Goal: Communication & Community: Answer question/provide support

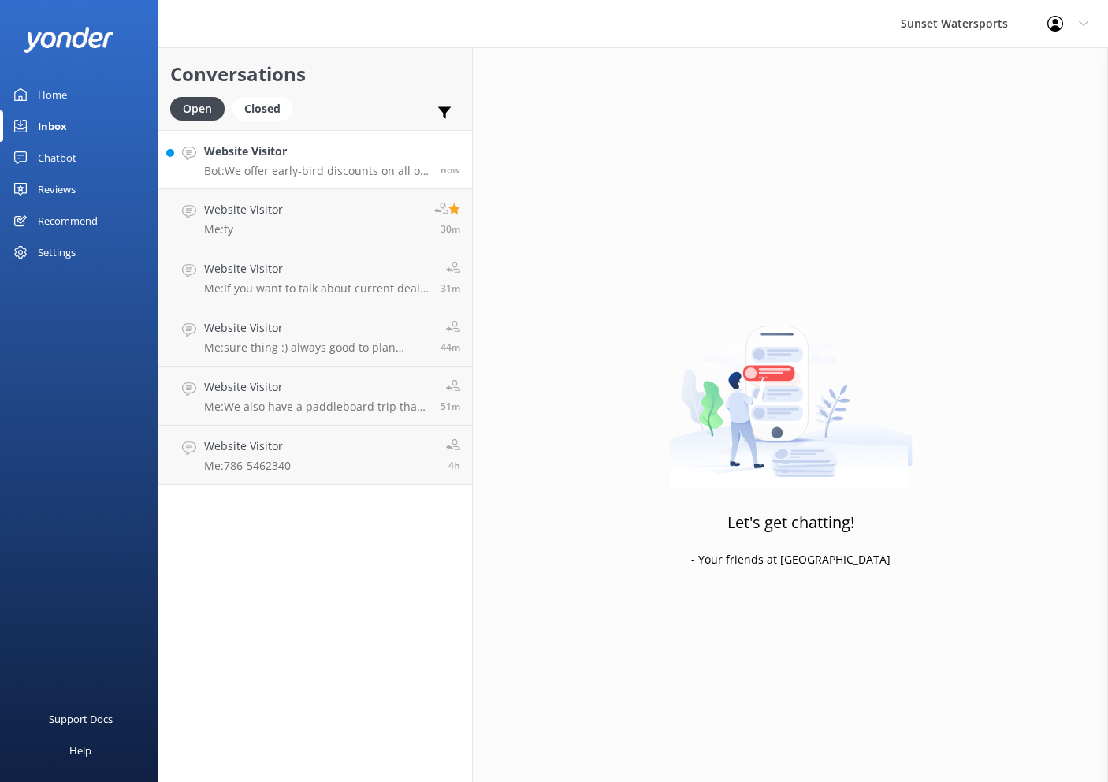
click at [387, 173] on p "Bot: We offer early-bird discounts on all of our morning trips. When you book d…" at bounding box center [316, 171] width 225 height 14
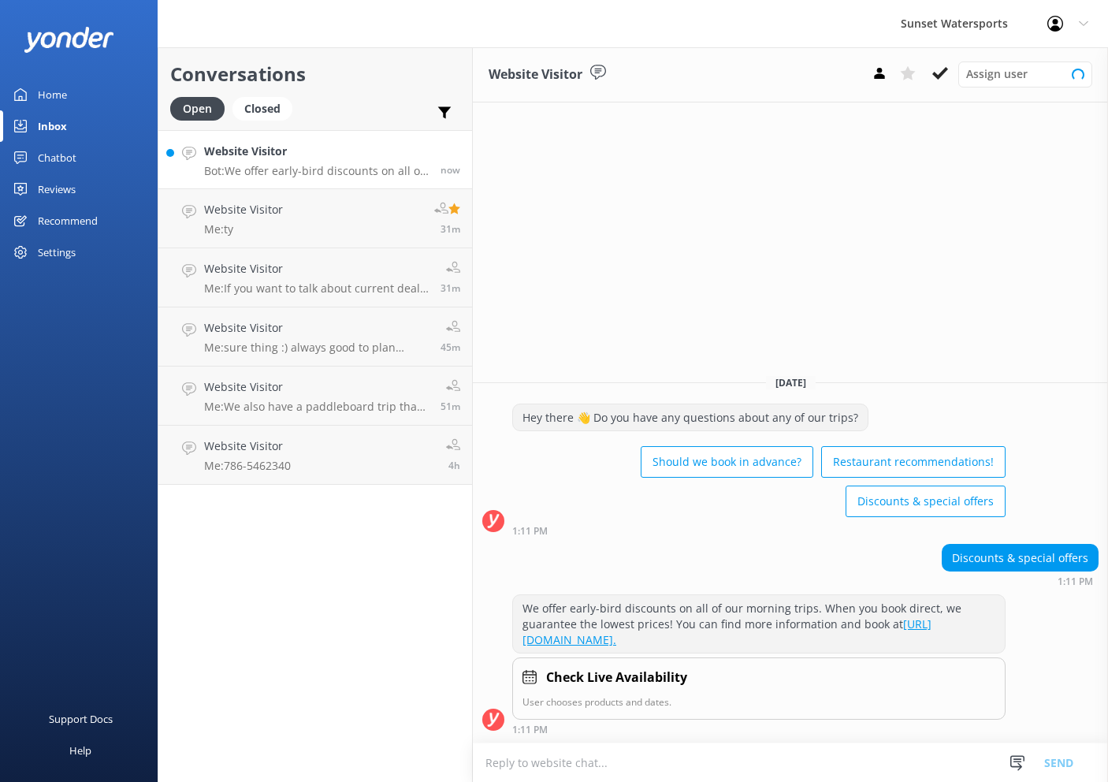
click at [717, 761] on textarea at bounding box center [790, 762] width 635 height 39
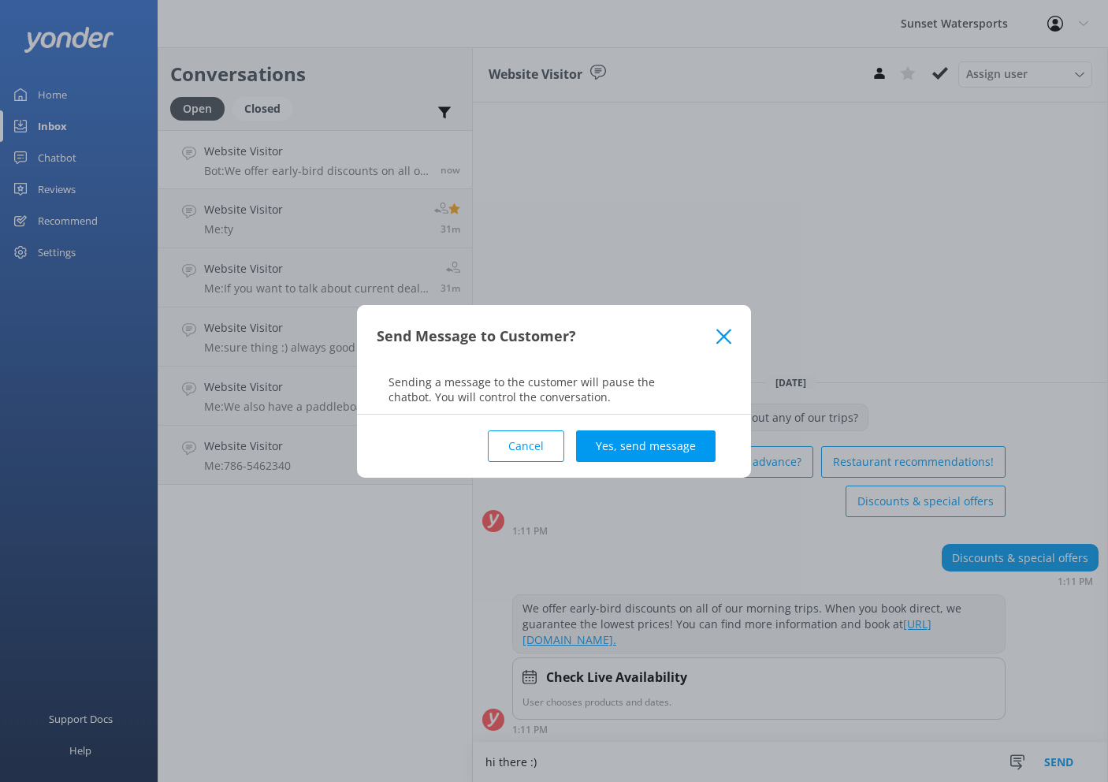
type textarea "hi there :)"
drag, startPoint x: 642, startPoint y: 429, endPoint x: 645, endPoint y: 437, distance: 9.0
click at [642, 429] on div "Cancel Yes, send message" at bounding box center [554, 446] width 355 height 63
click at [610, 457] on button "Yes, send message" at bounding box center [645, 446] width 139 height 32
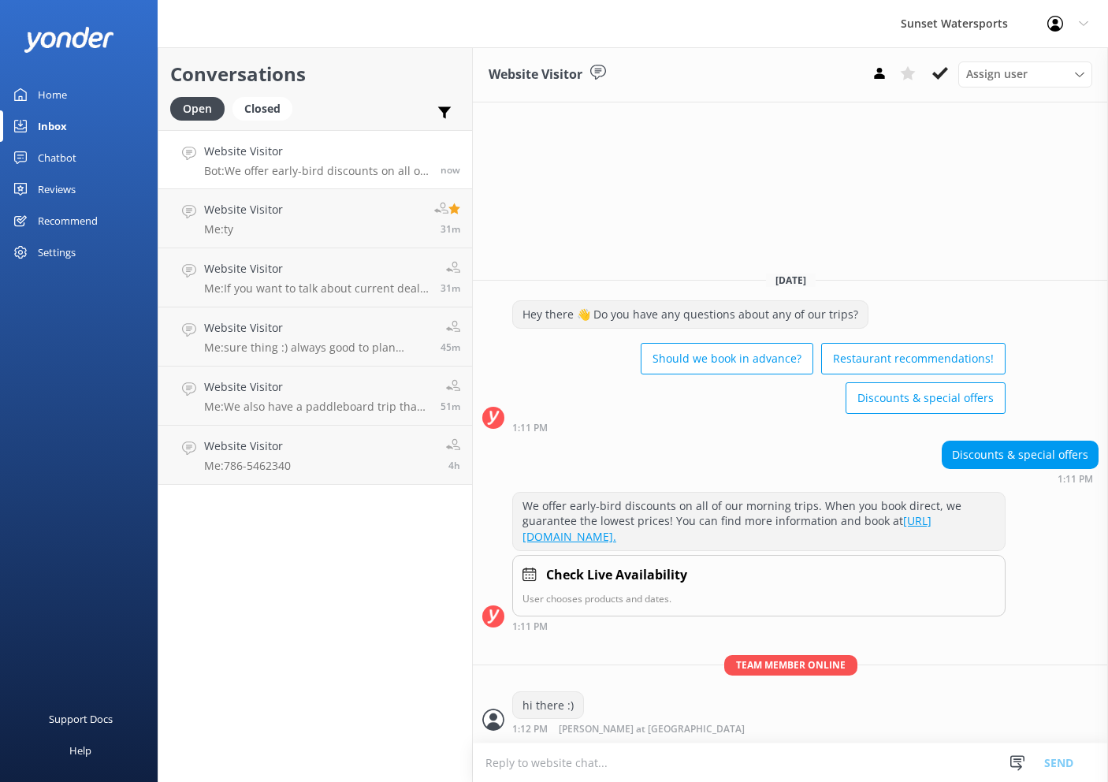
click at [675, 764] on textarea at bounding box center [790, 762] width 635 height 39
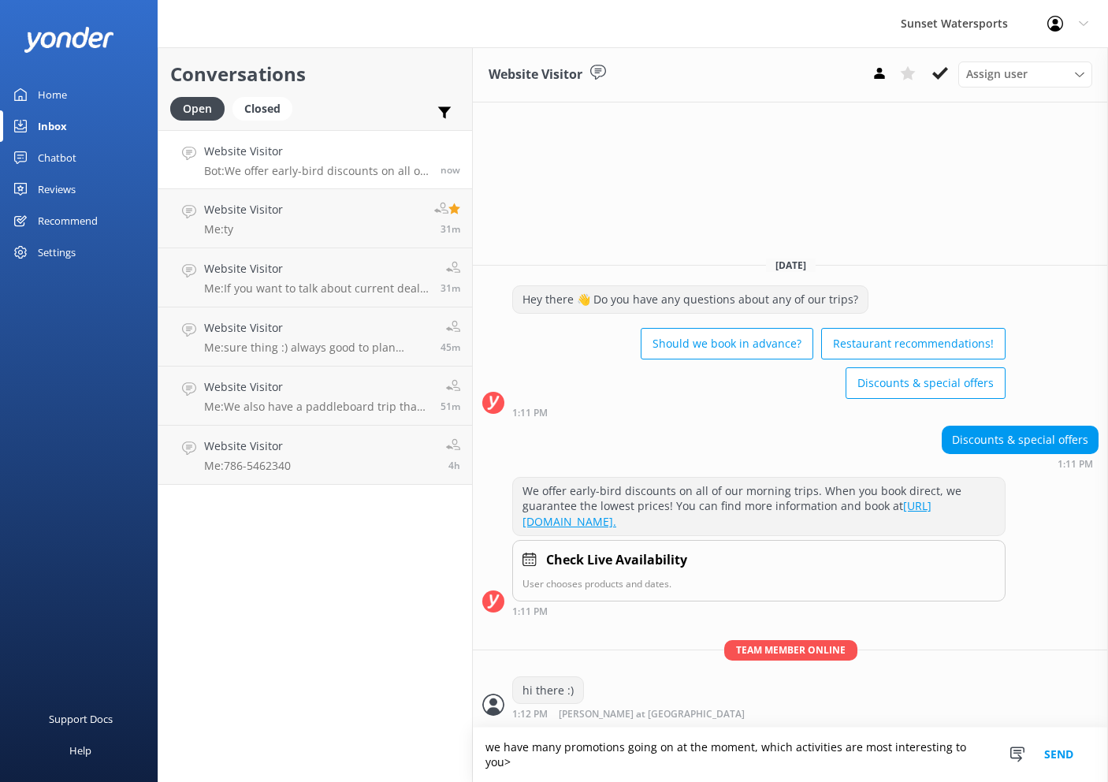
type textarea "we have many promotions going on at the moment, which activities are most inter…"
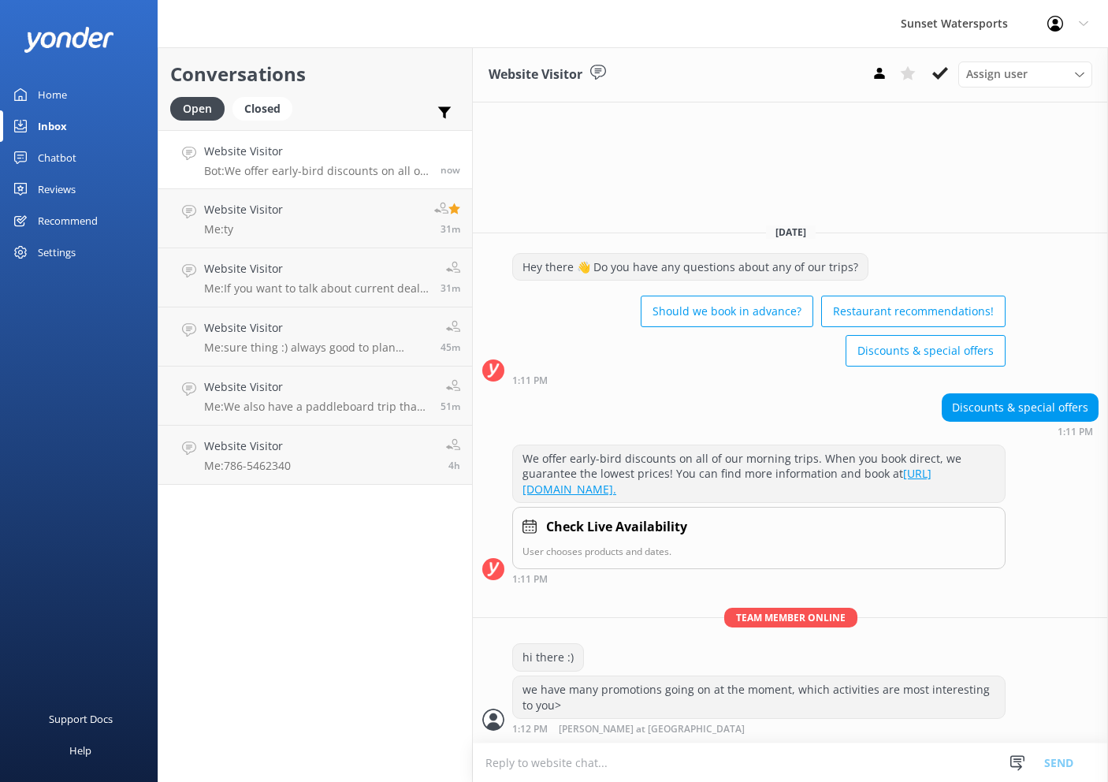
scroll to position [0, 1]
click at [690, 769] on textarea at bounding box center [790, 762] width 635 height 39
type textarea "?"
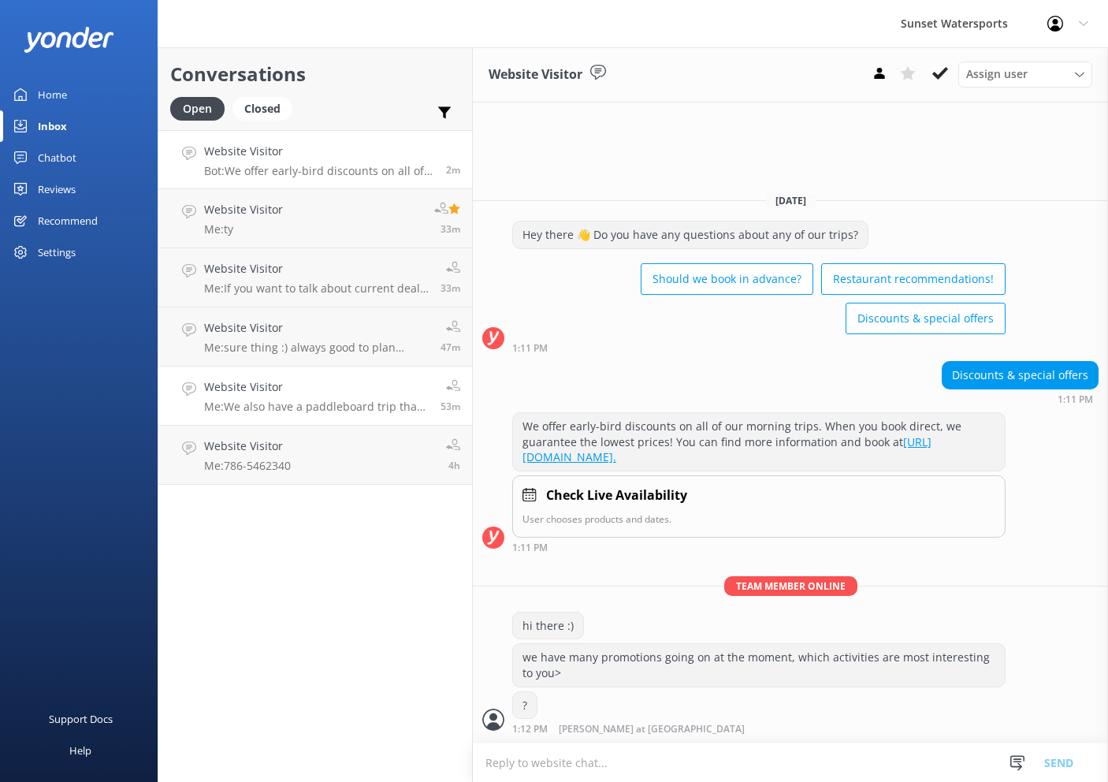
click at [694, 710] on div "? 1:12 PM [PERSON_NAME] at [GEOGRAPHIC_DATA] Read" at bounding box center [790, 712] width 635 height 43
click at [315, 157] on h4 "Website Visitor" at bounding box center [319, 151] width 230 height 17
click at [325, 208] on link "Website Visitor Me: ty 36m" at bounding box center [315, 218] width 314 height 59
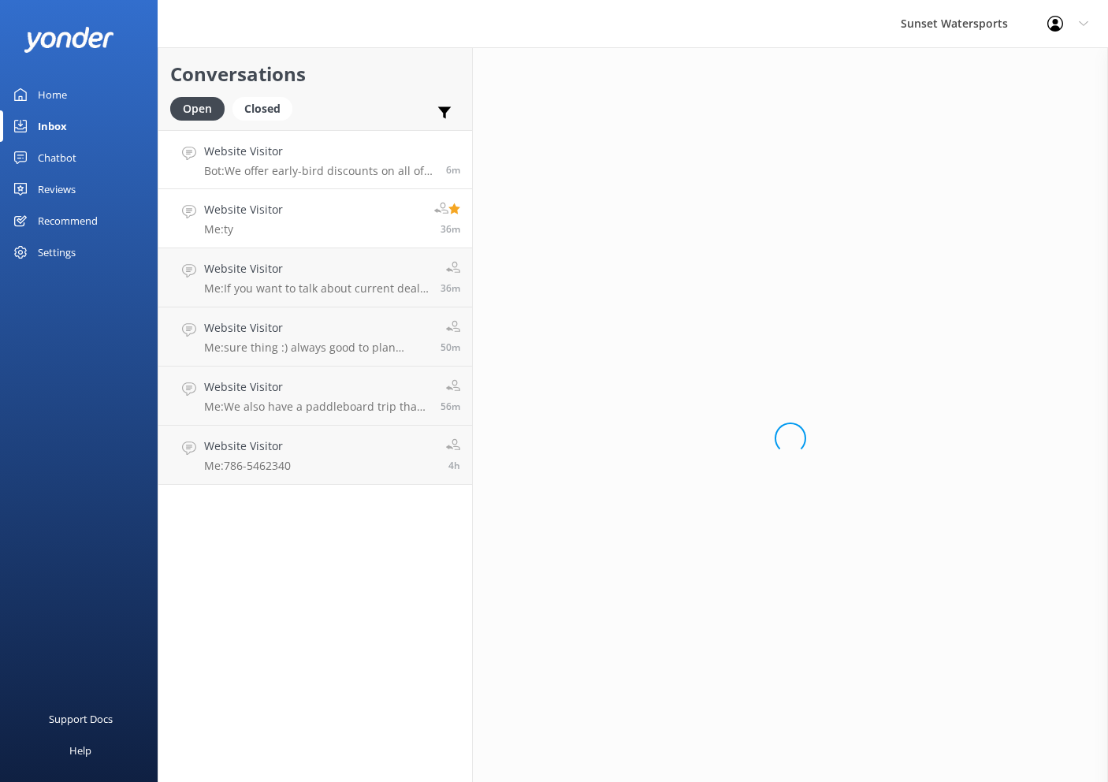
click at [337, 151] on h4 "Website Visitor" at bounding box center [319, 151] width 230 height 17
